Goal: Transaction & Acquisition: Purchase product/service

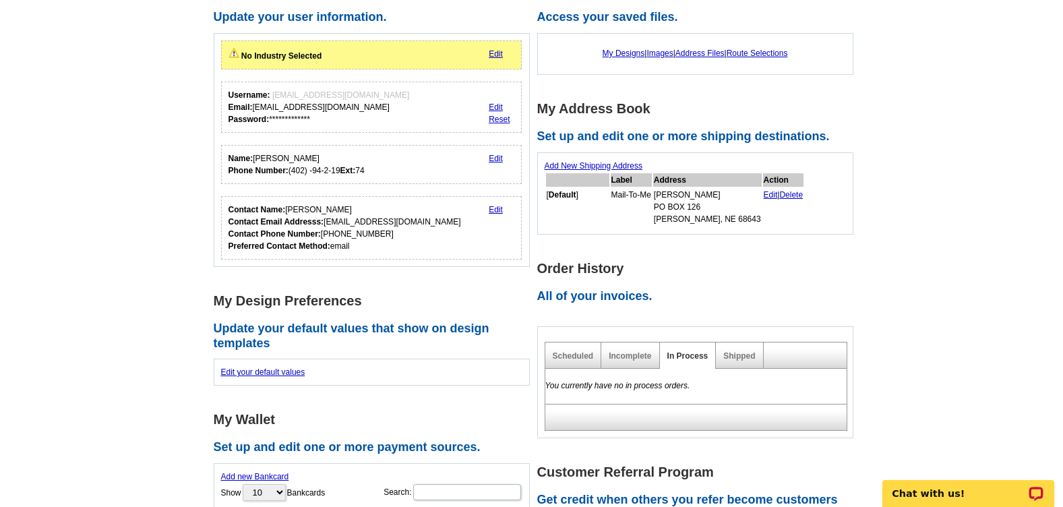
scroll to position [135, 0]
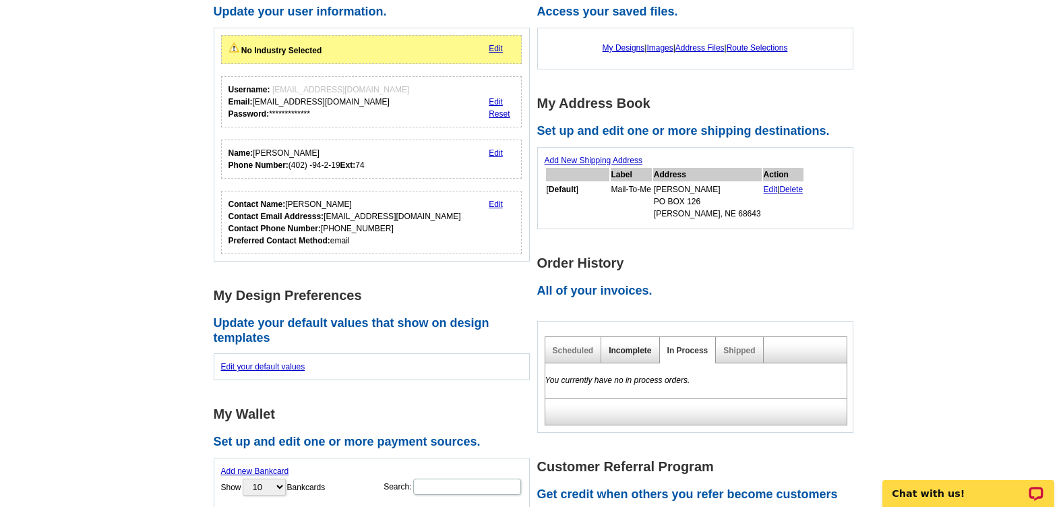
click at [638, 350] on link "Incomplete" at bounding box center [629, 350] width 42 height 9
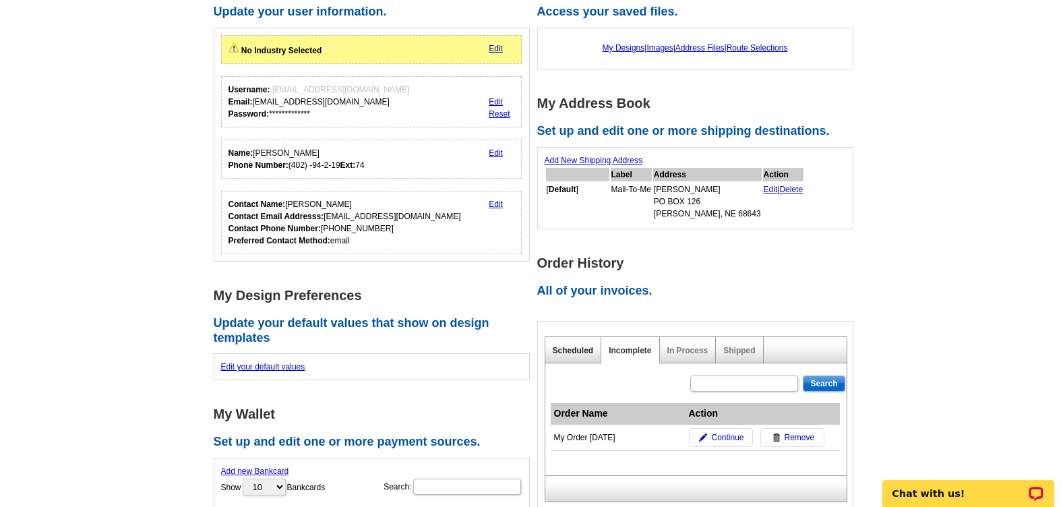
click at [571, 351] on link "Scheduled" at bounding box center [573, 350] width 41 height 9
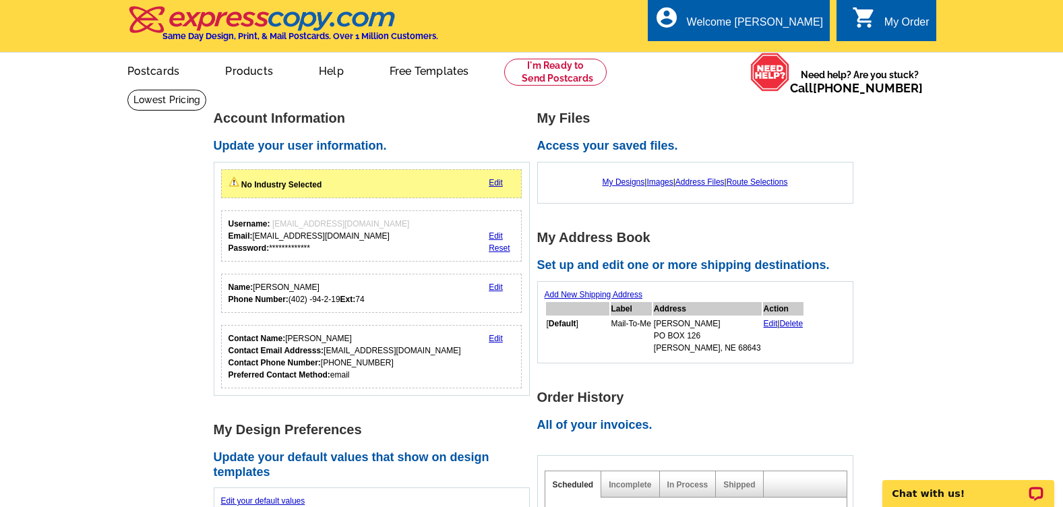
scroll to position [0, 0]
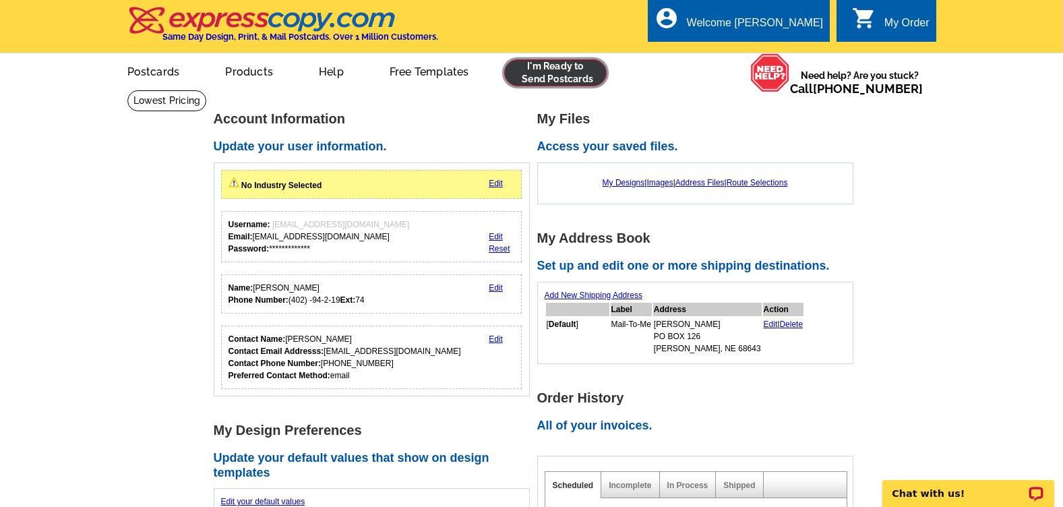
click at [542, 74] on link at bounding box center [555, 72] width 103 height 27
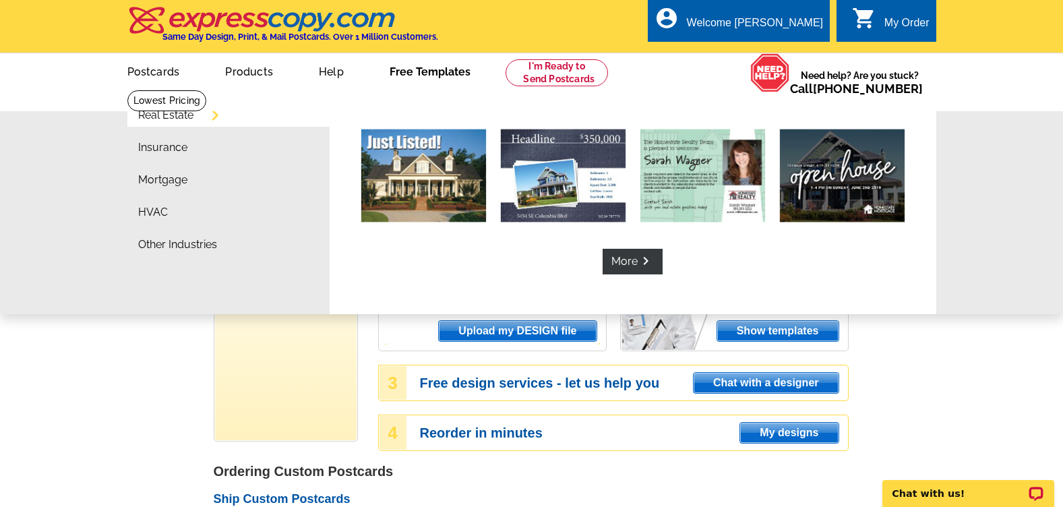
click at [423, 72] on link "Free Templates" at bounding box center [430, 71] width 124 height 32
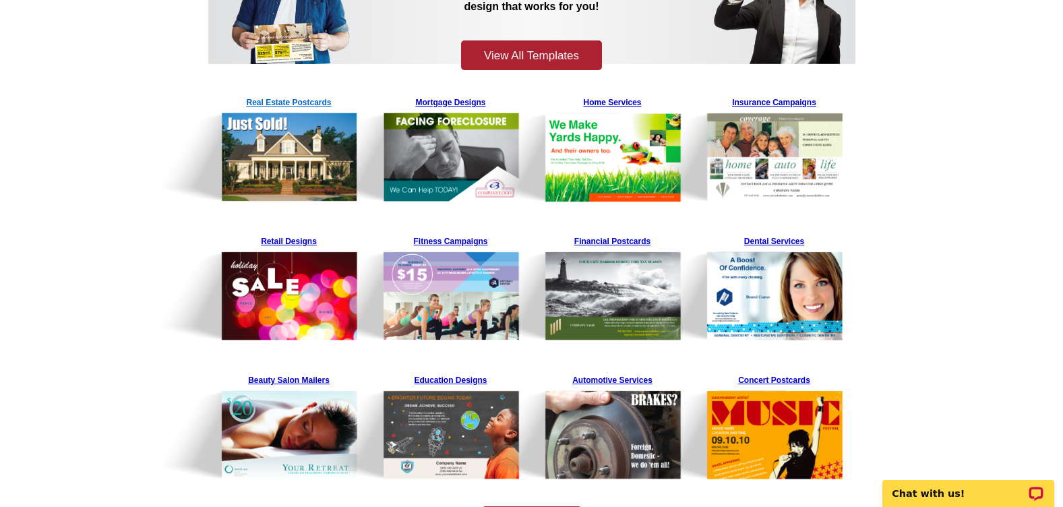
scroll to position [202, 0]
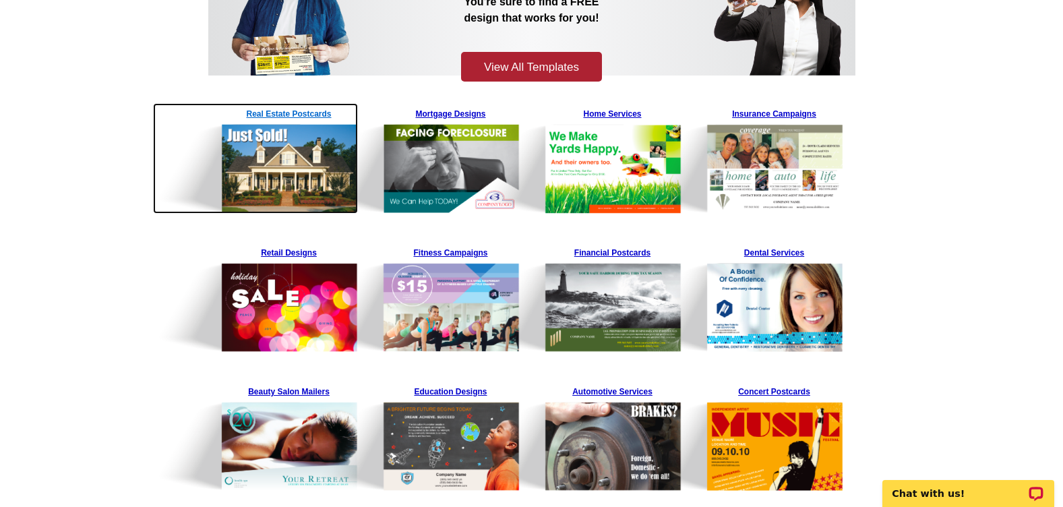
click at [274, 108] on img at bounding box center [256, 158] width 206 height 111
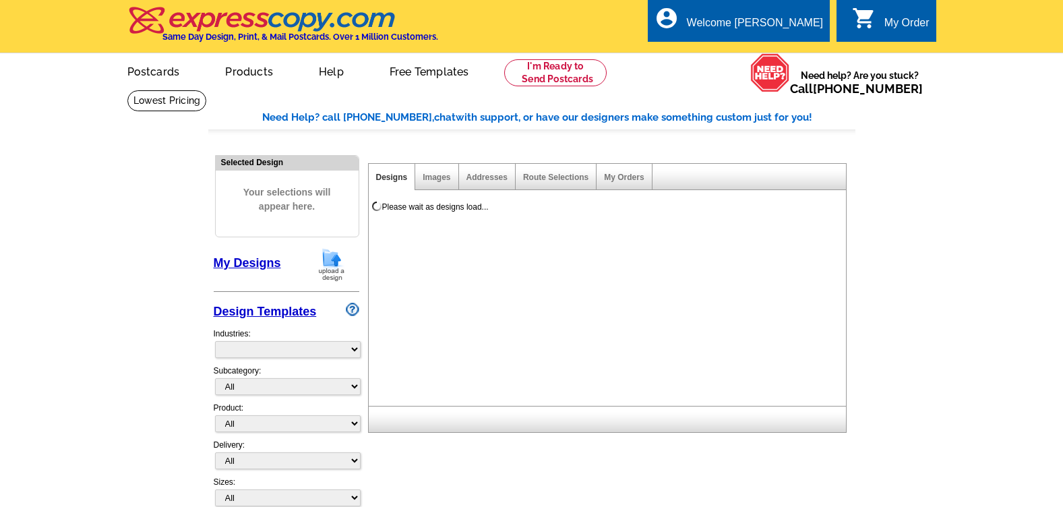
select select "785"
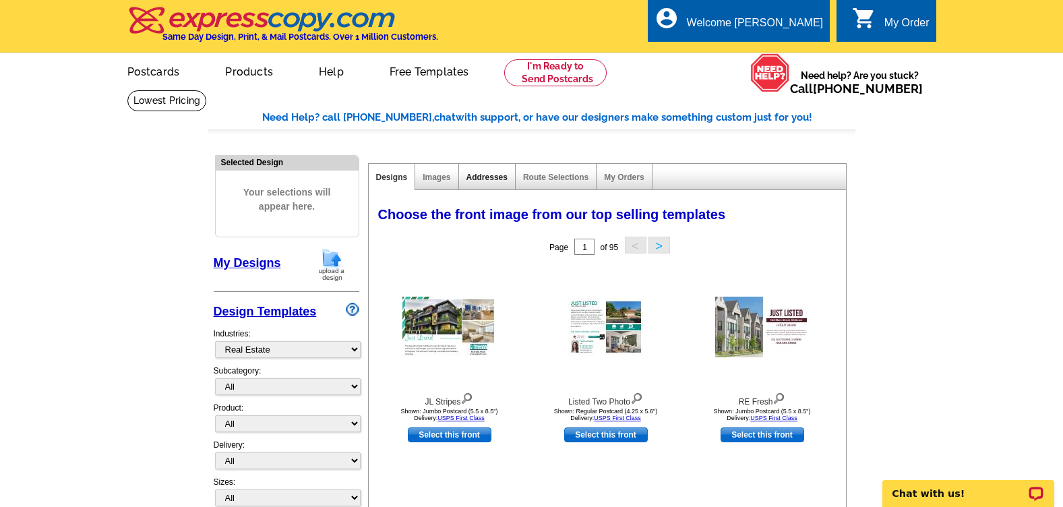
click at [478, 182] on link "Addresses" at bounding box center [486, 177] width 41 height 9
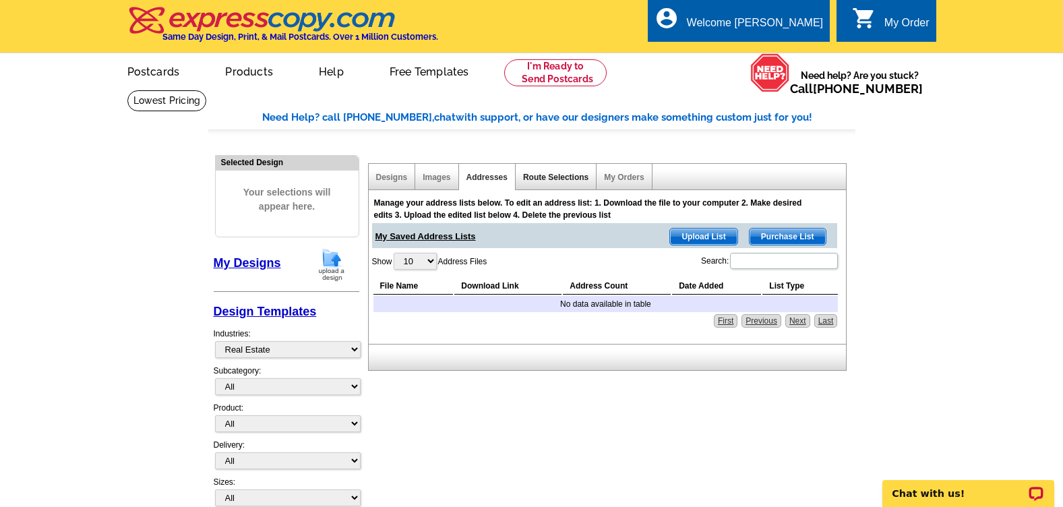
click at [563, 175] on link "Route Selections" at bounding box center [555, 177] width 65 height 9
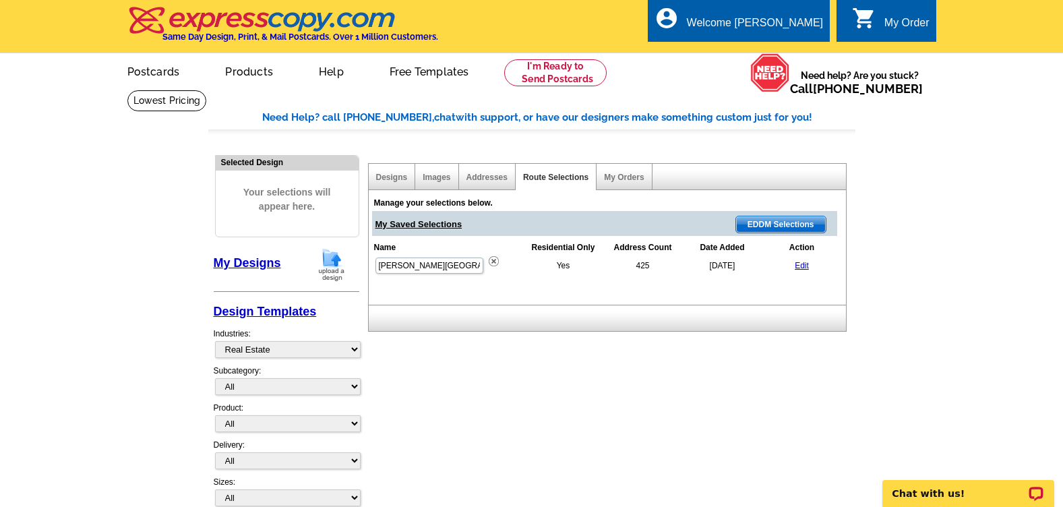
click at [561, 284] on div "Manage your selections below. My Saved Selections EDDM Selections Name Resident…" at bounding box center [611, 241] width 484 height 101
click at [476, 271] on input "Duncan Lakes" at bounding box center [429, 265] width 108 height 16
click at [496, 280] on div "Manage your selections below. My Saved Selections EDDM Selections Name Resident…" at bounding box center [611, 241] width 484 height 101
click at [613, 173] on div "My Orders" at bounding box center [623, 177] width 55 height 26
click at [377, 180] on link "Designs" at bounding box center [392, 177] width 32 height 9
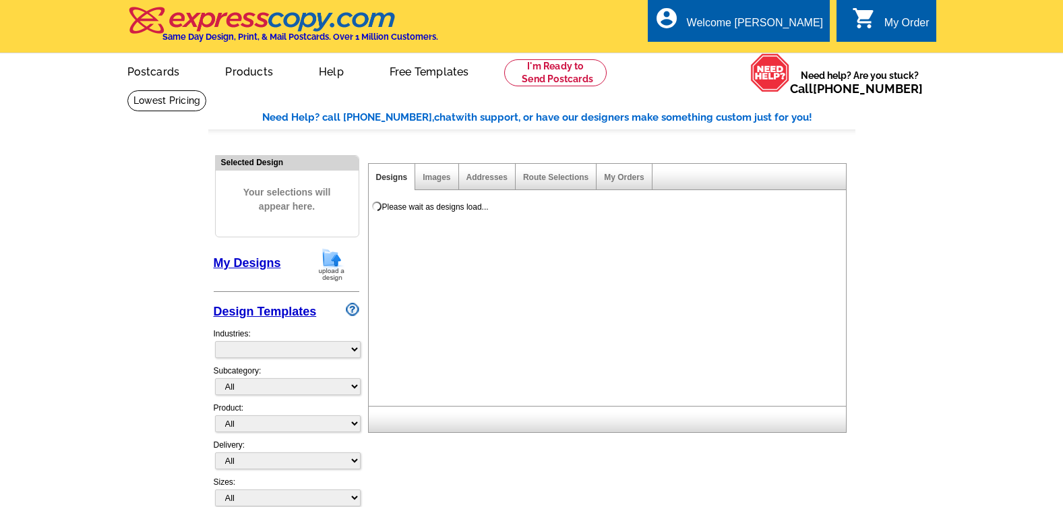
select select "785"
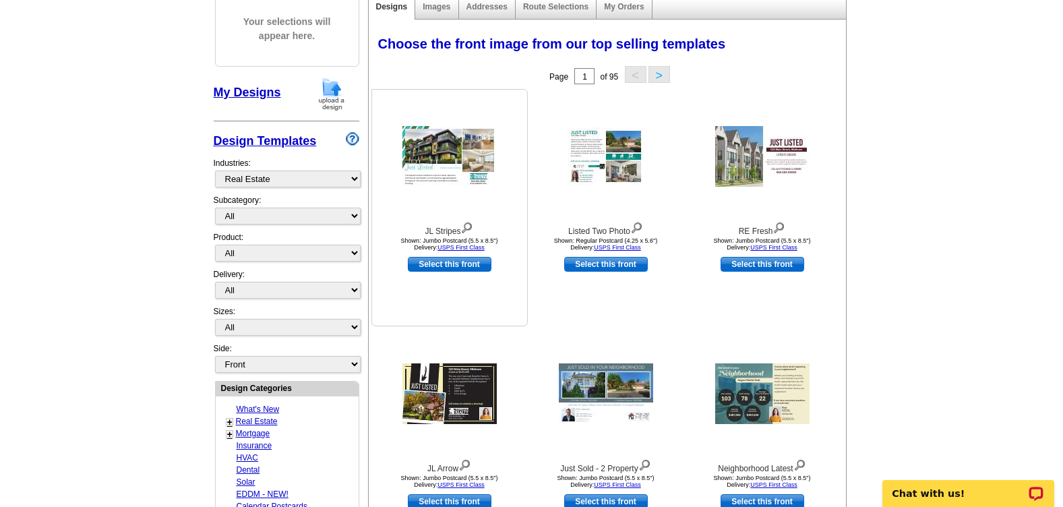
scroll to position [202, 0]
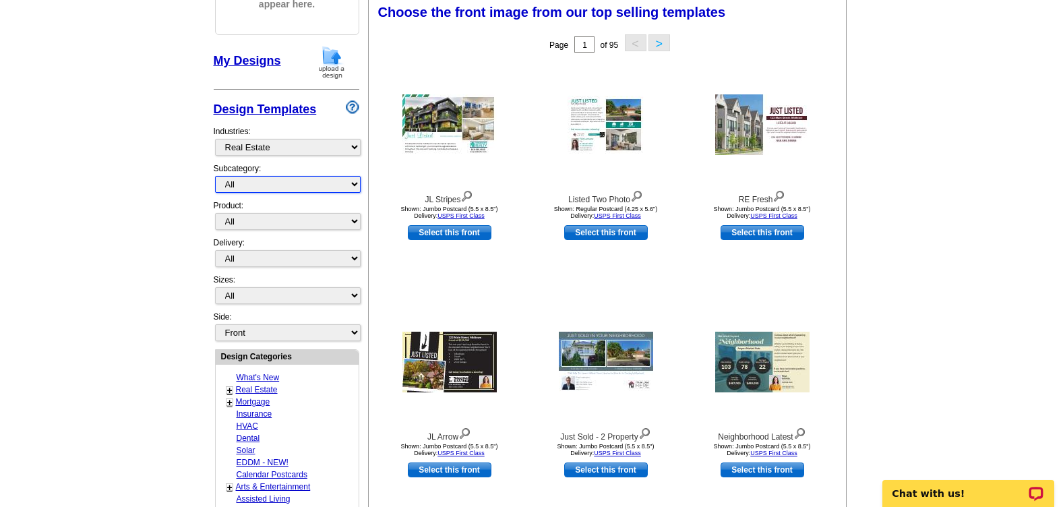
click at [354, 187] on select "All RE/MAX® Referrals [PERSON_NAME]® Berkshire Hathaway Home Services Century 2…" at bounding box center [288, 184] width 146 height 17
select select "1222"
click at [215, 177] on select "All RE/MAX® Referrals [PERSON_NAME]® Berkshire Hathaway Home Services Century 2…" at bounding box center [288, 184] width 146 height 17
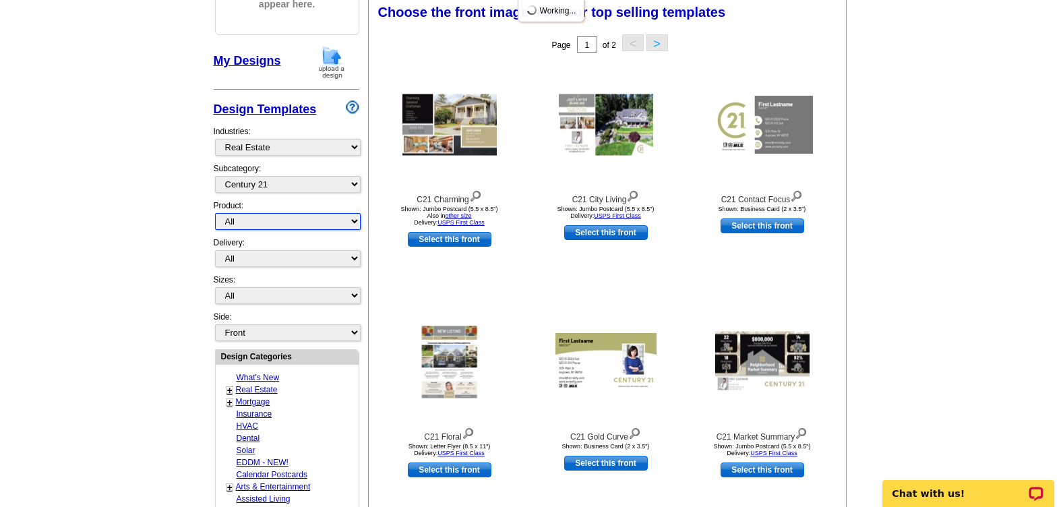
click at [266, 220] on select "All Postcards Letters and flyers Business Cards Door Hangers Greeting Cards" at bounding box center [288, 221] width 146 height 17
select select "1"
click at [215, 214] on select "All Postcards Letters and flyers Business Cards Door Hangers Greeting Cards" at bounding box center [288, 221] width 146 height 17
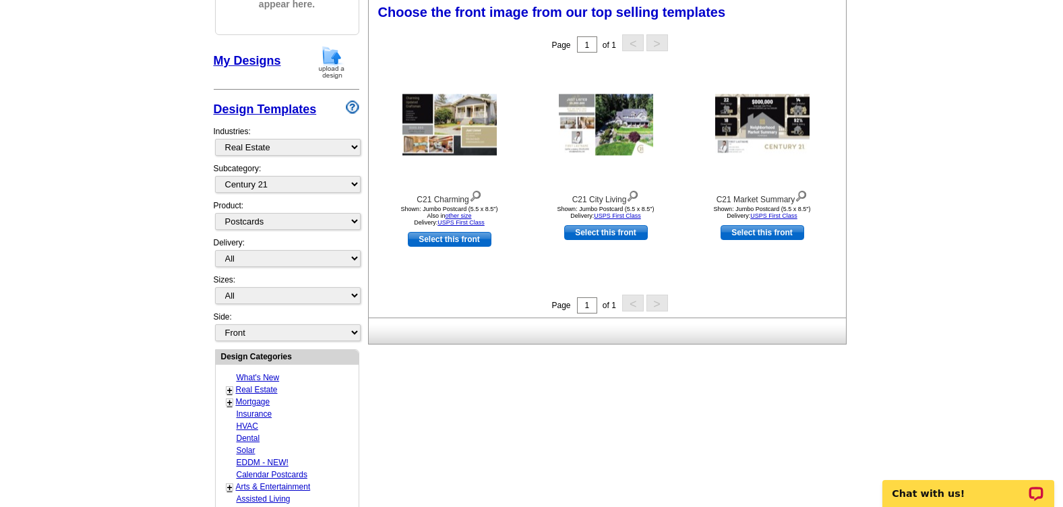
click at [162, 225] on main "Need Help? call [PHONE_NUMBER], chat with support, or have our designers make s…" at bounding box center [531, 388] width 1063 height 1002
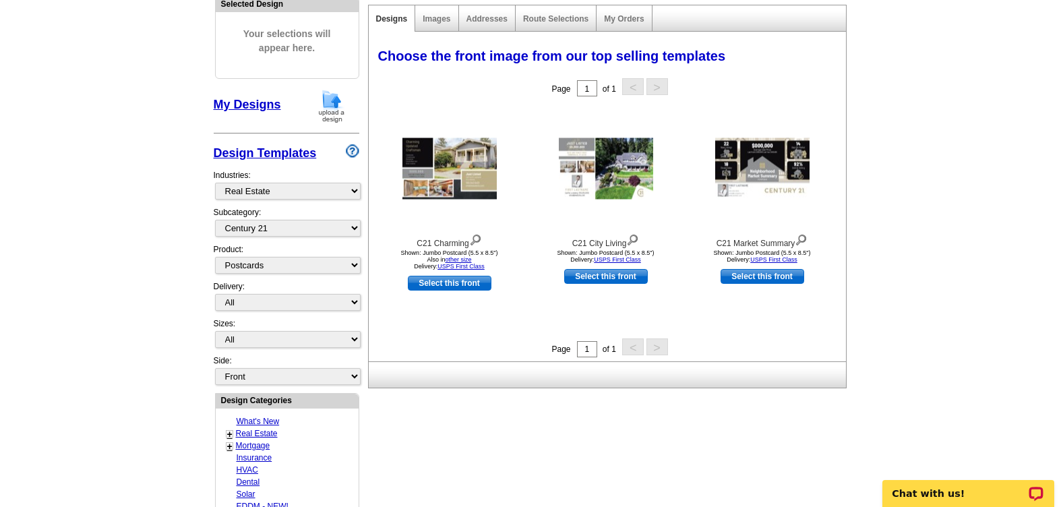
scroll to position [135, 0]
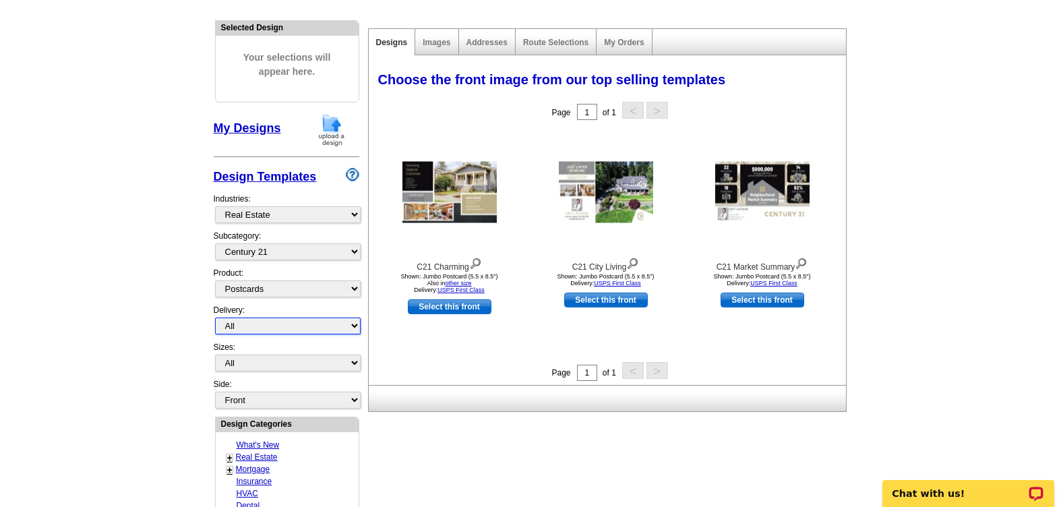
click at [285, 320] on select "All First Class Mail Shipped to Me EDDM Save 66% on Postage" at bounding box center [288, 325] width 146 height 17
select select "4"
click at [215, 318] on select "All First Class Mail Shipped to Me EDDM Save 66% on Postage" at bounding box center [288, 325] width 146 height 17
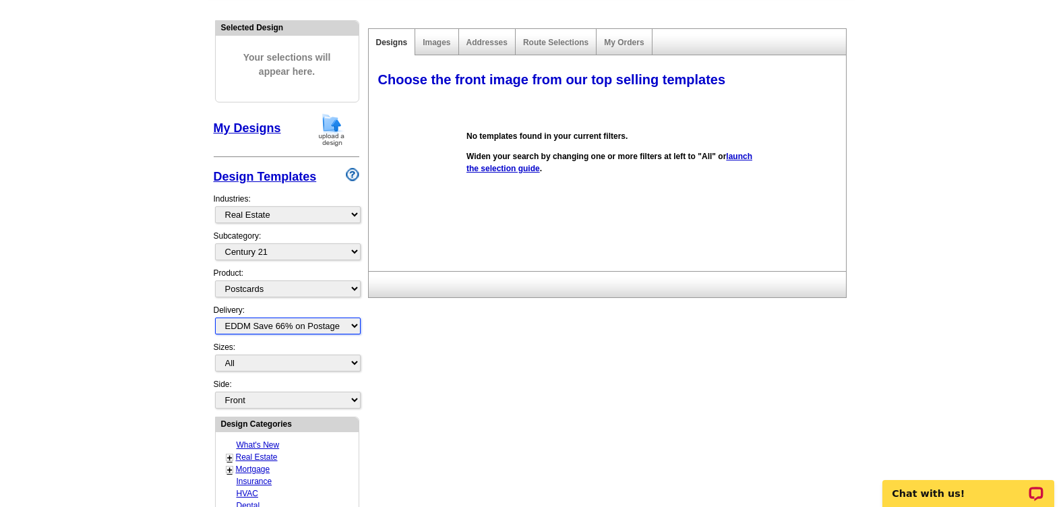
click at [311, 327] on select "All First Class Mail Shipped to Me EDDM Save 66% on Postage" at bounding box center [288, 325] width 146 height 17
select select
click at [215, 318] on select "All First Class Mail Shipped to Me EDDM Save 66% on Postage" at bounding box center [288, 325] width 146 height 17
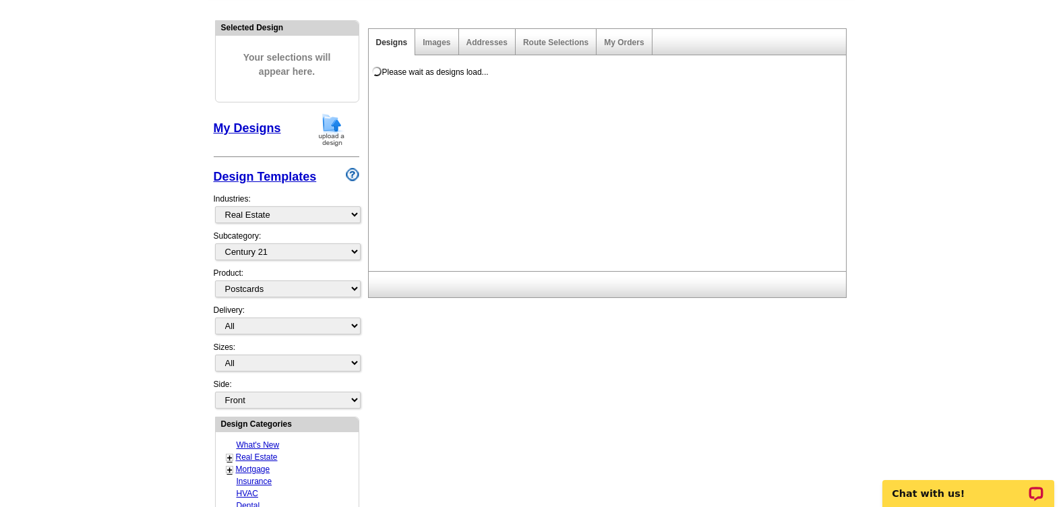
click at [201, 324] on main "Need Help? call [PHONE_NUMBER], chat with support, or have our designers make s…" at bounding box center [531, 456] width 1063 height 1002
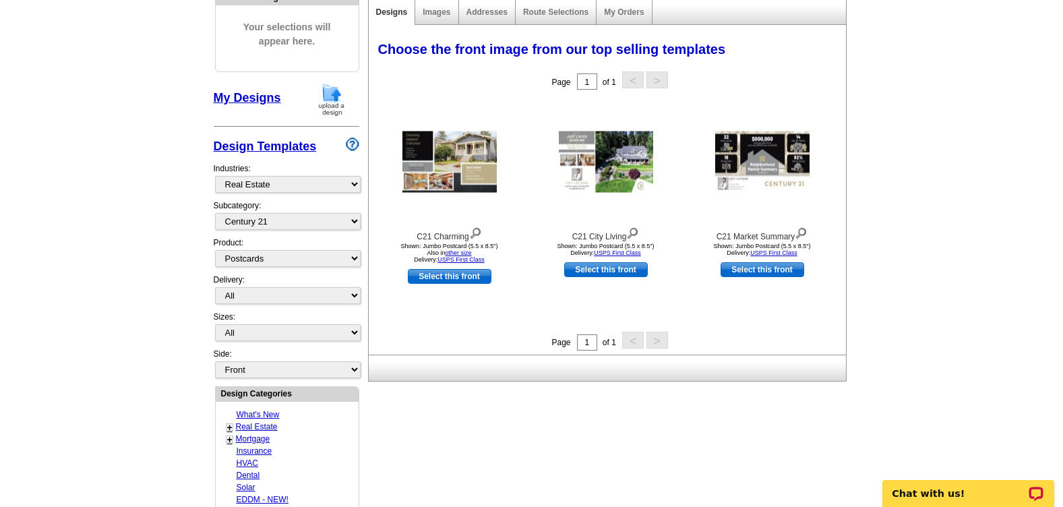
scroll to position [0, 0]
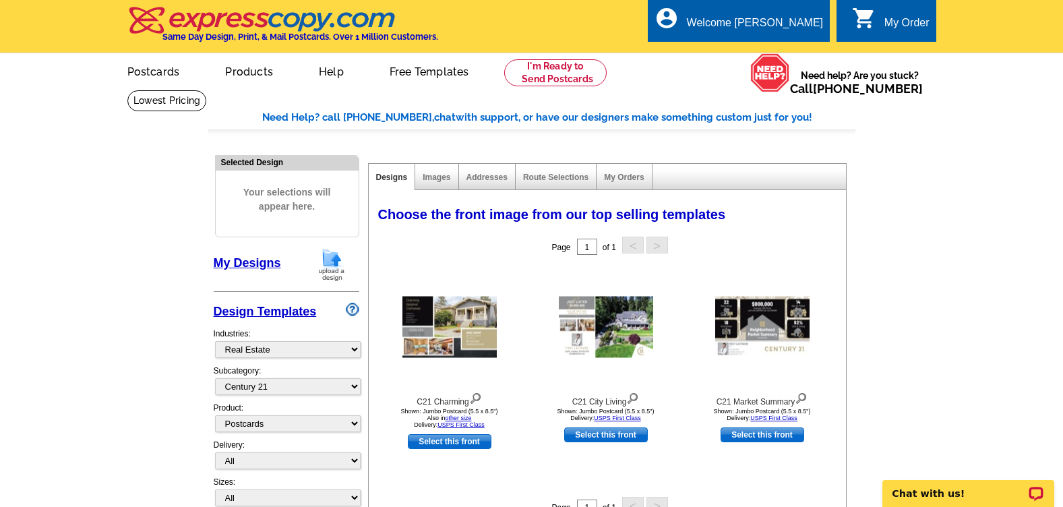
click at [261, 257] on link "My Designs" at bounding box center [247, 262] width 67 height 13
